Goal: Information Seeking & Learning: Find specific fact

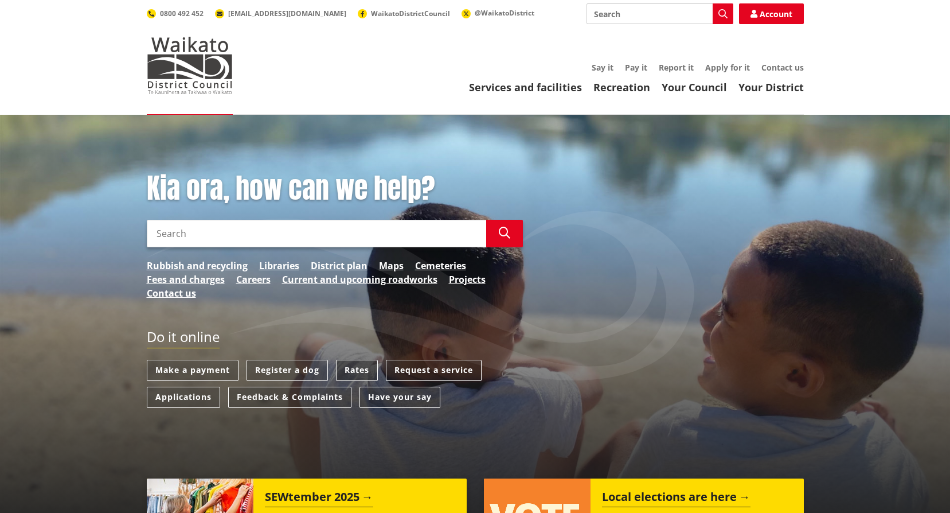
click at [354, 364] on link "Rates" at bounding box center [357, 369] width 42 height 21
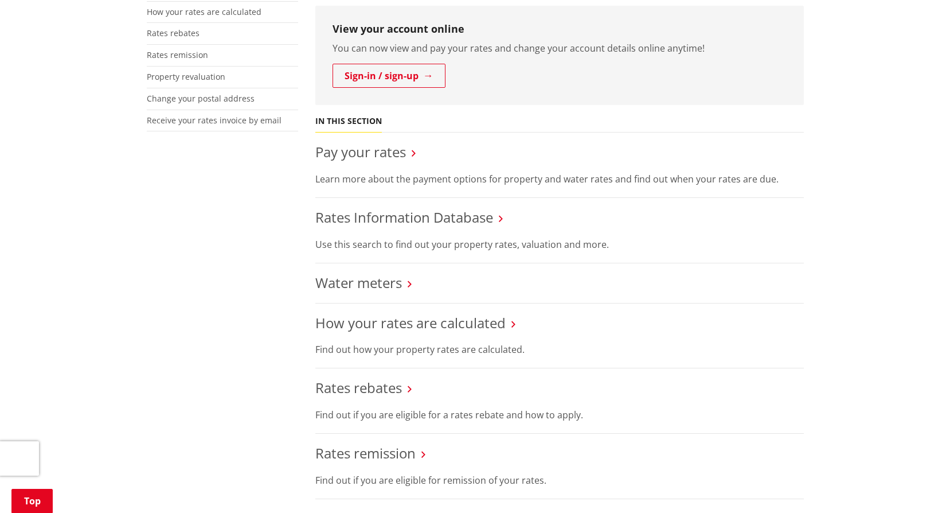
scroll to position [459, 0]
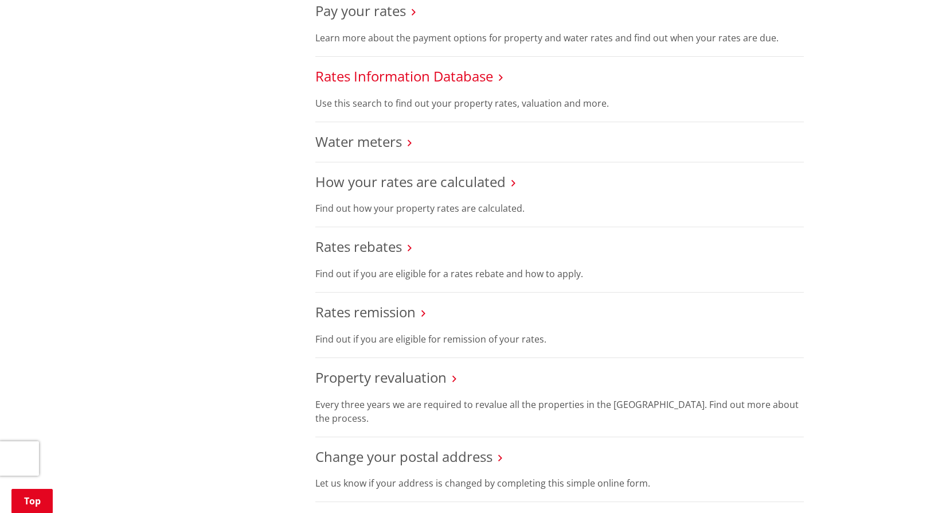
click at [425, 78] on link "Rates Information Database" at bounding box center [404, 76] width 178 height 19
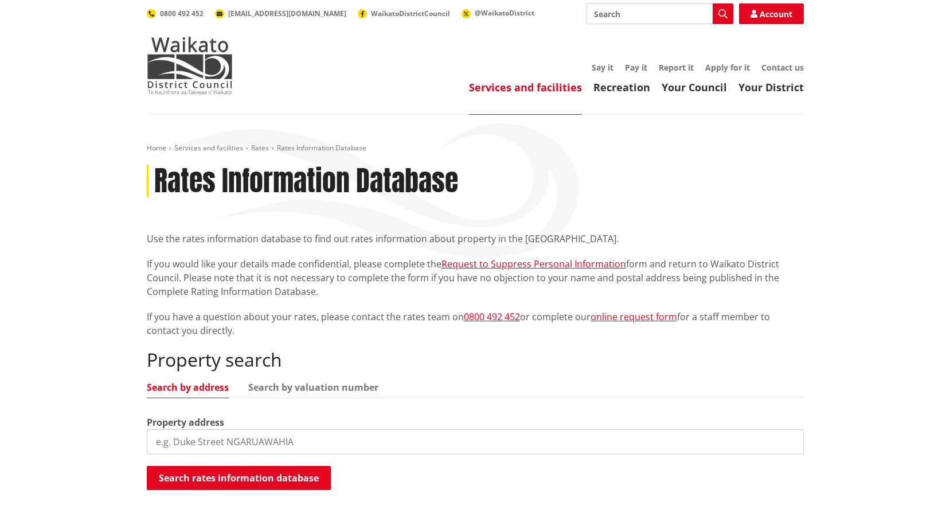
click at [233, 445] on input "search" at bounding box center [475, 441] width 657 height 25
type input "38A Bailey Street"
click at [245, 475] on button "Search rates information database" at bounding box center [239, 478] width 184 height 24
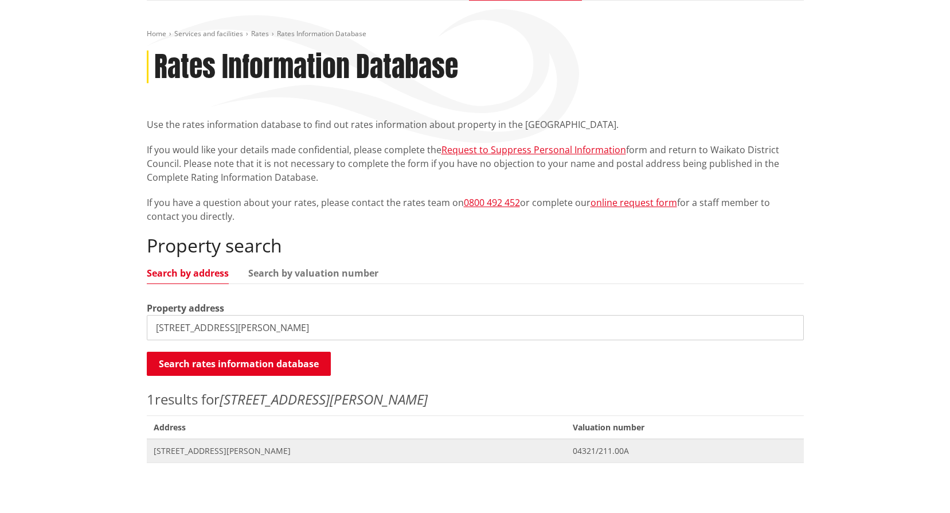
scroll to position [115, 0]
click at [200, 448] on span "[STREET_ADDRESS][PERSON_NAME]" at bounding box center [357, 449] width 406 height 11
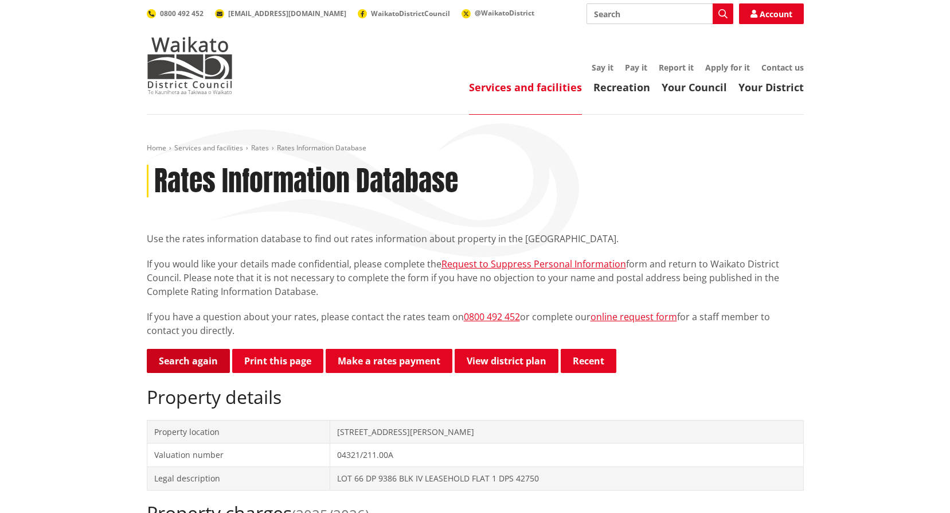
click at [186, 360] on link "Search again" at bounding box center [188, 361] width 83 height 24
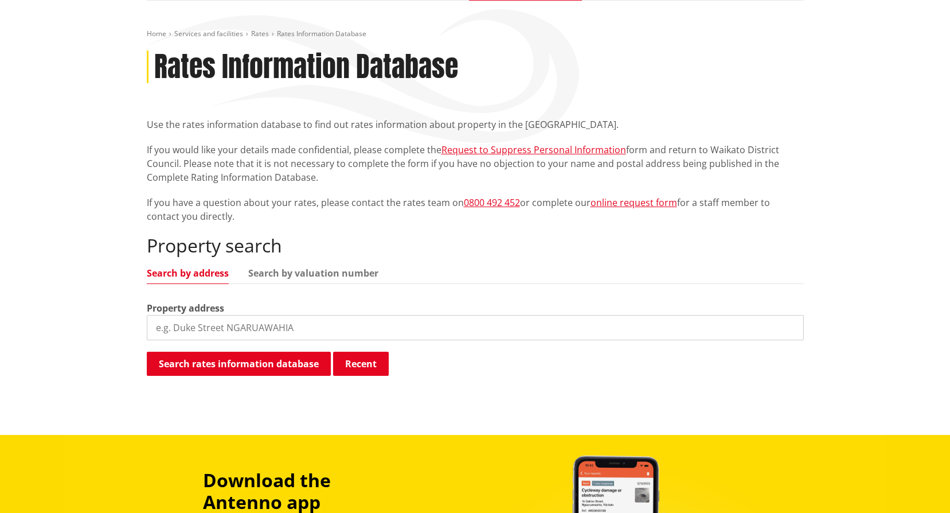
scroll to position [115, 0]
click at [192, 326] on input "search" at bounding box center [475, 326] width 657 height 25
type input "[STREET_ADDRESS]"
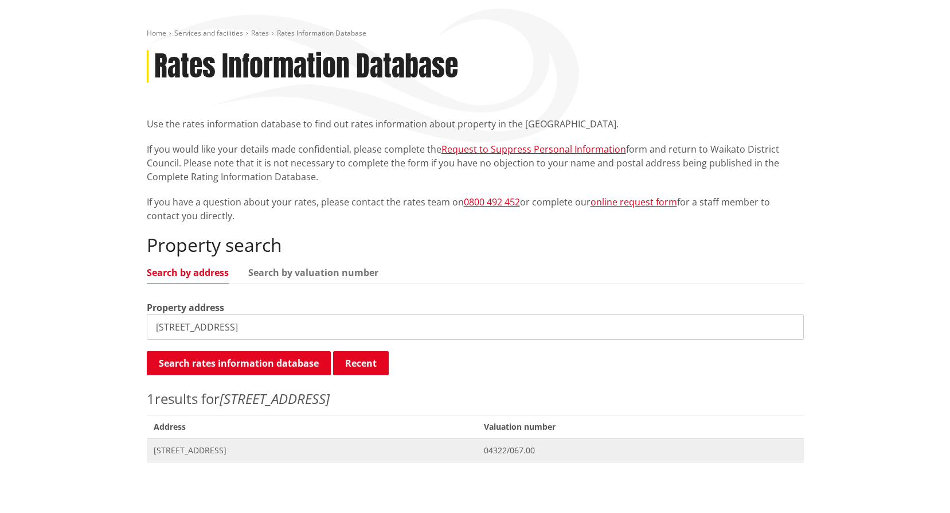
click at [194, 453] on span "[STREET_ADDRESS]" at bounding box center [312, 449] width 317 height 11
